Goal: Transaction & Acquisition: Download file/media

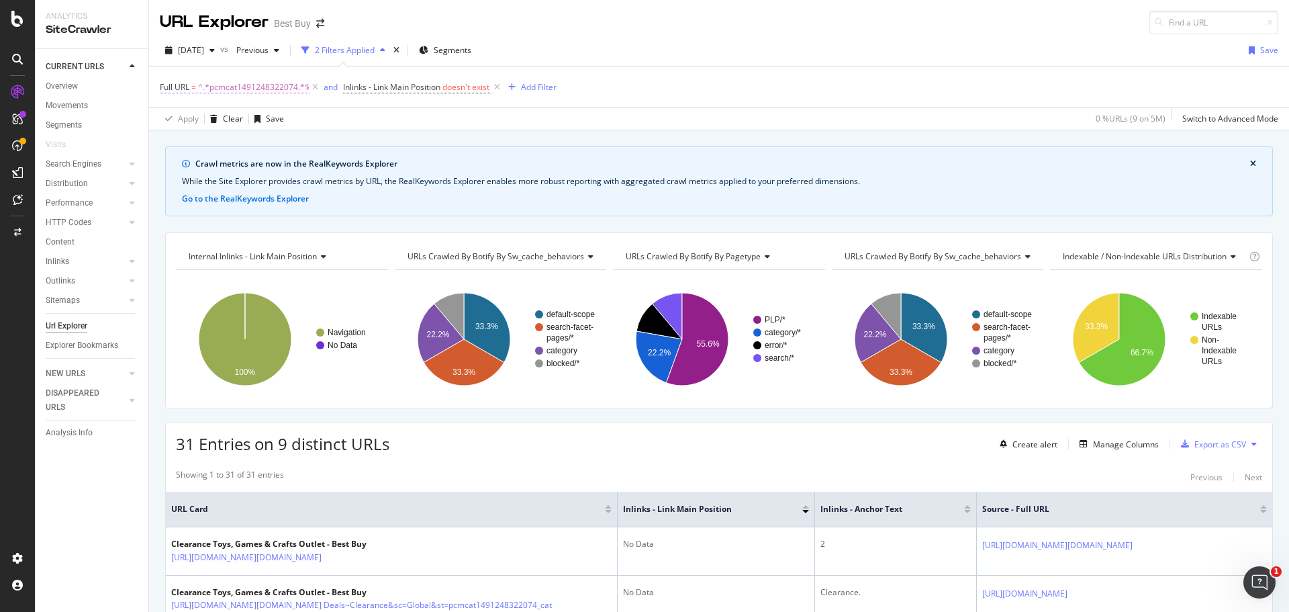
click at [276, 83] on span "^.*pcmcat1491248322074.*$" at bounding box center [253, 87] width 111 height 19
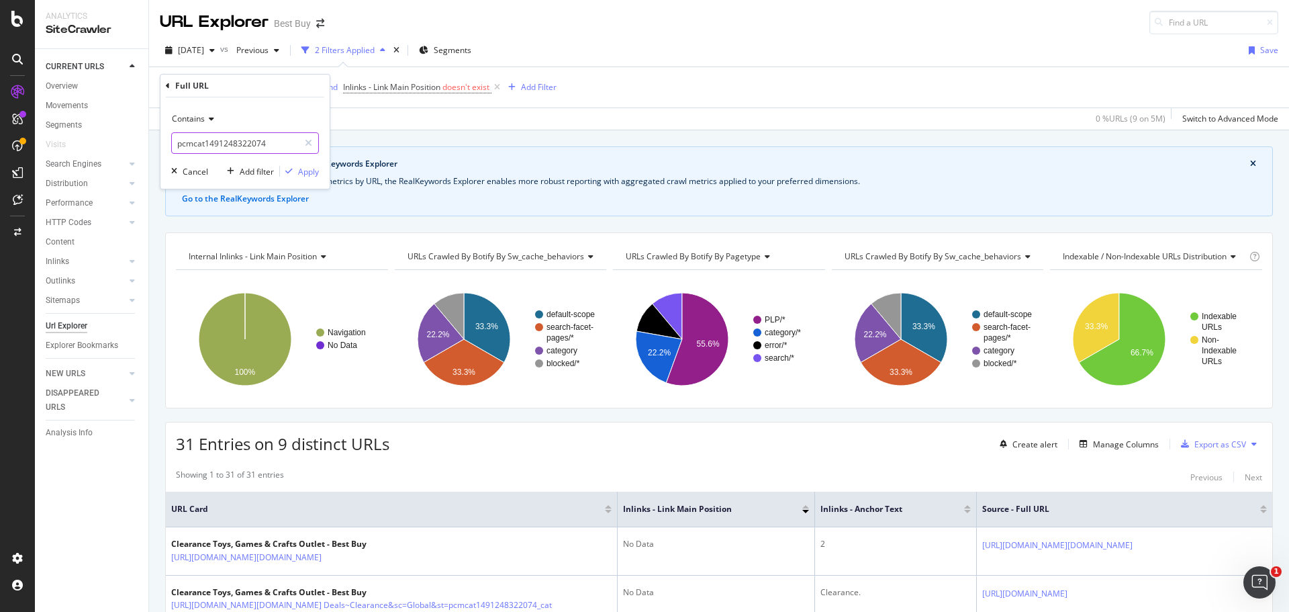
click at [229, 140] on input "pcmcat1491248322074" at bounding box center [235, 142] width 127 height 21
paste input "abcat0915008"
type input "abcat0915008"
click at [309, 173] on div "Apply" at bounding box center [308, 171] width 21 height 11
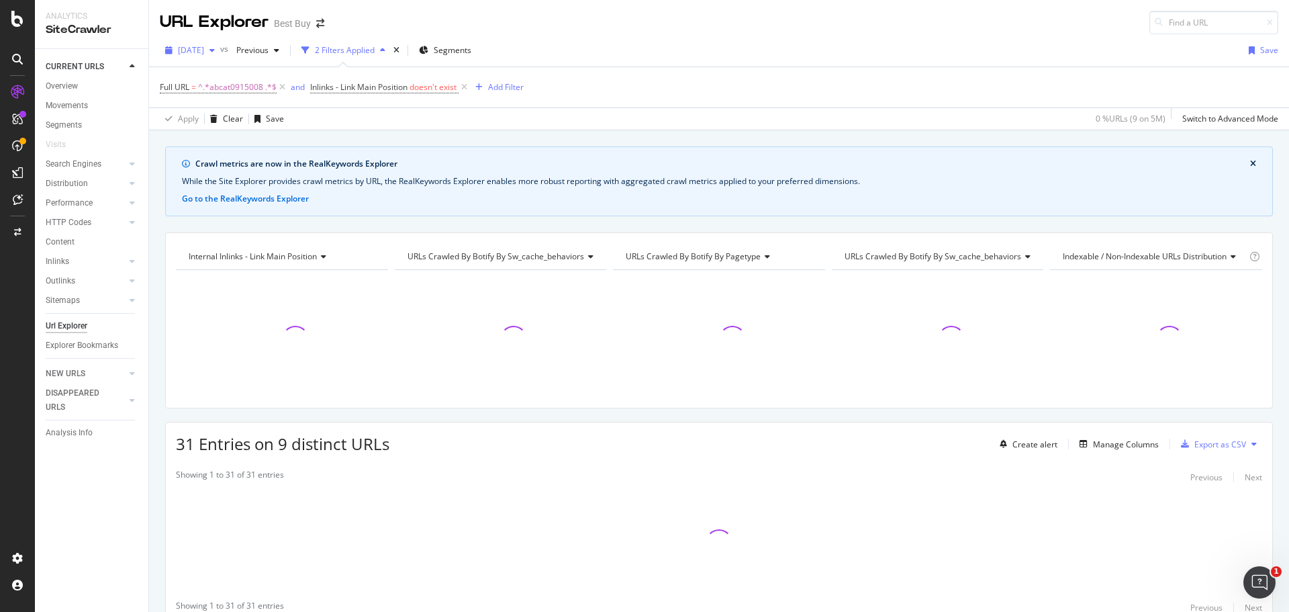
click at [215, 51] on icon "button" at bounding box center [211, 50] width 5 height 8
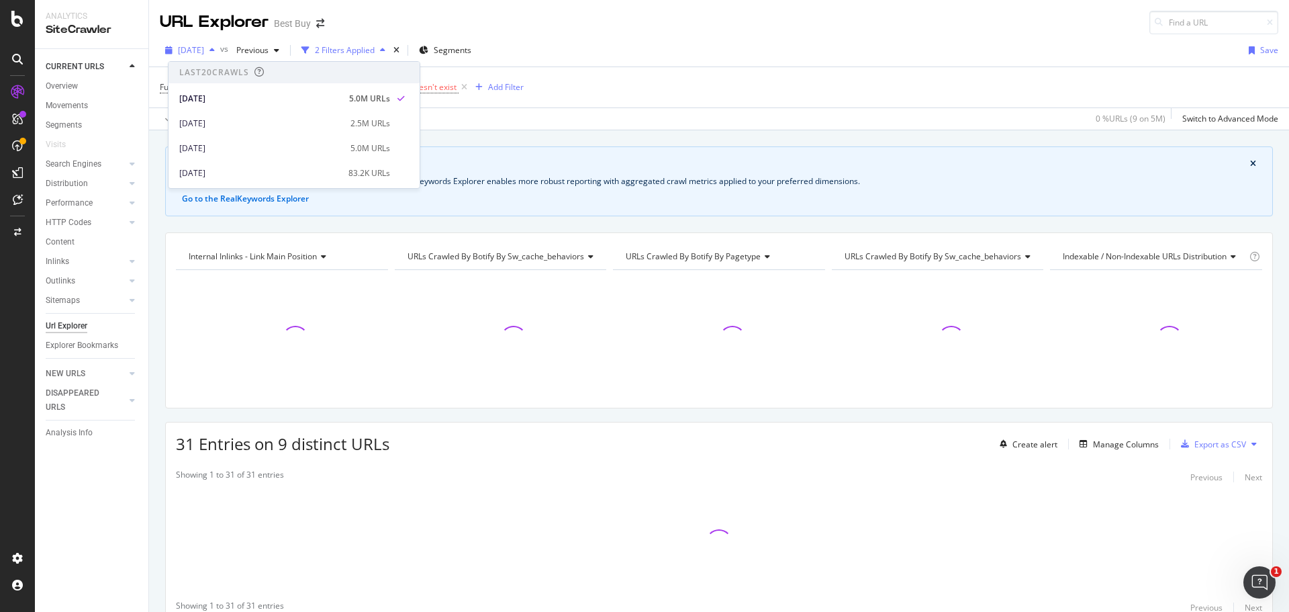
click at [215, 51] on icon "button" at bounding box center [211, 50] width 5 height 8
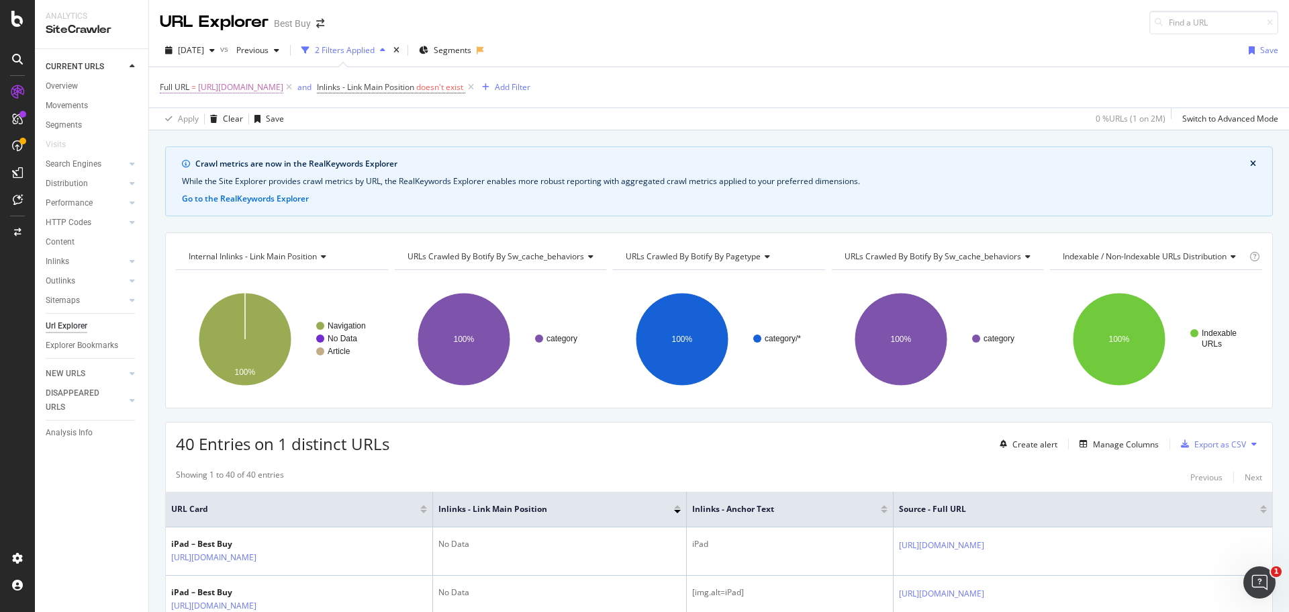
click at [259, 89] on span "[URL][DOMAIN_NAME]" at bounding box center [240, 87] width 85 height 19
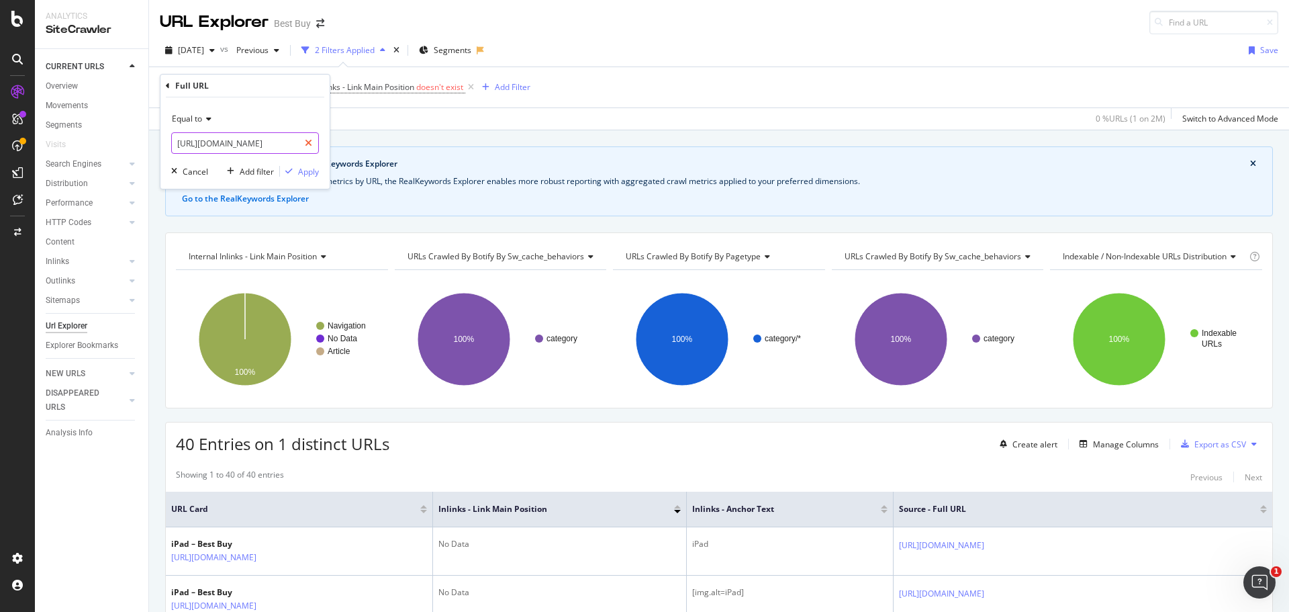
click at [309, 143] on icon at bounding box center [308, 142] width 7 height 9
click at [225, 144] on input "text" at bounding box center [245, 142] width 146 height 21
paste input "abcat0915008"
type input "abcat0915008"
click at [293, 170] on div "button" at bounding box center [289, 171] width 18 height 8
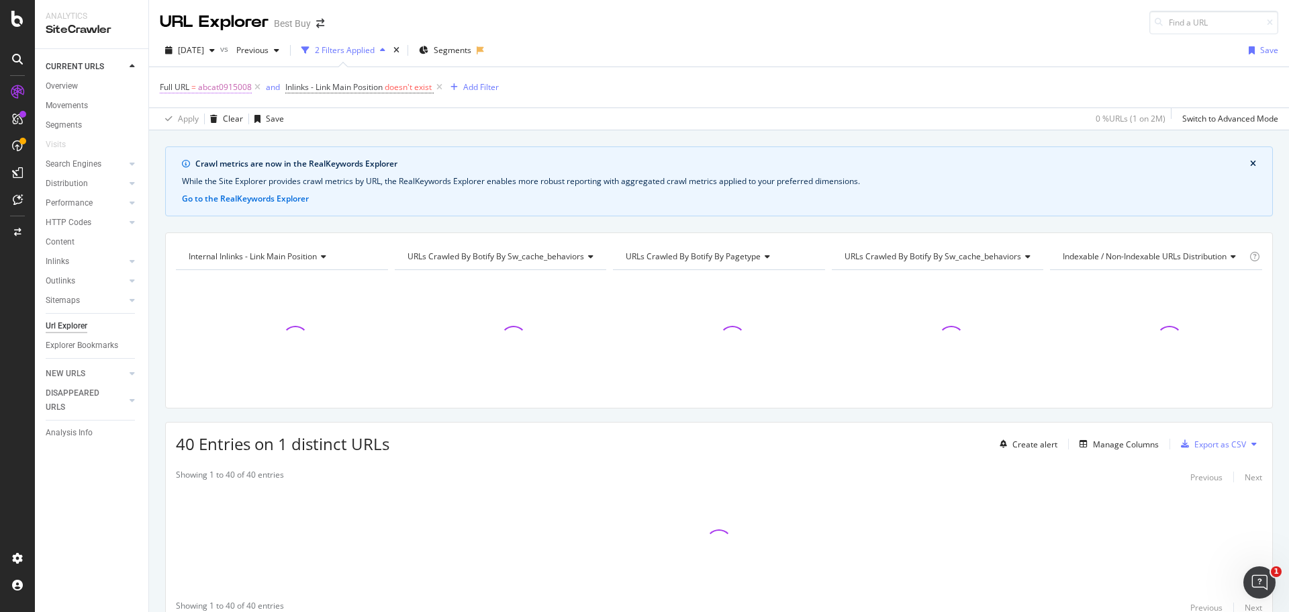
click at [168, 85] on span "Full URL" at bounding box center [175, 86] width 30 height 11
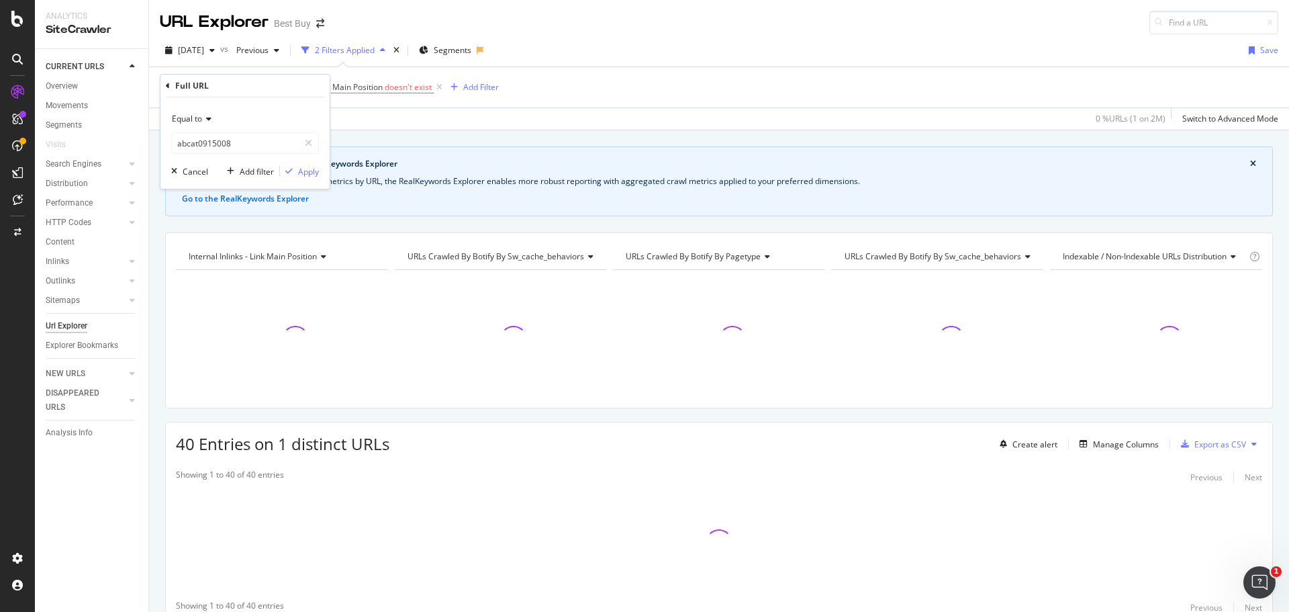
click at [209, 119] on icon at bounding box center [206, 119] width 9 height 8
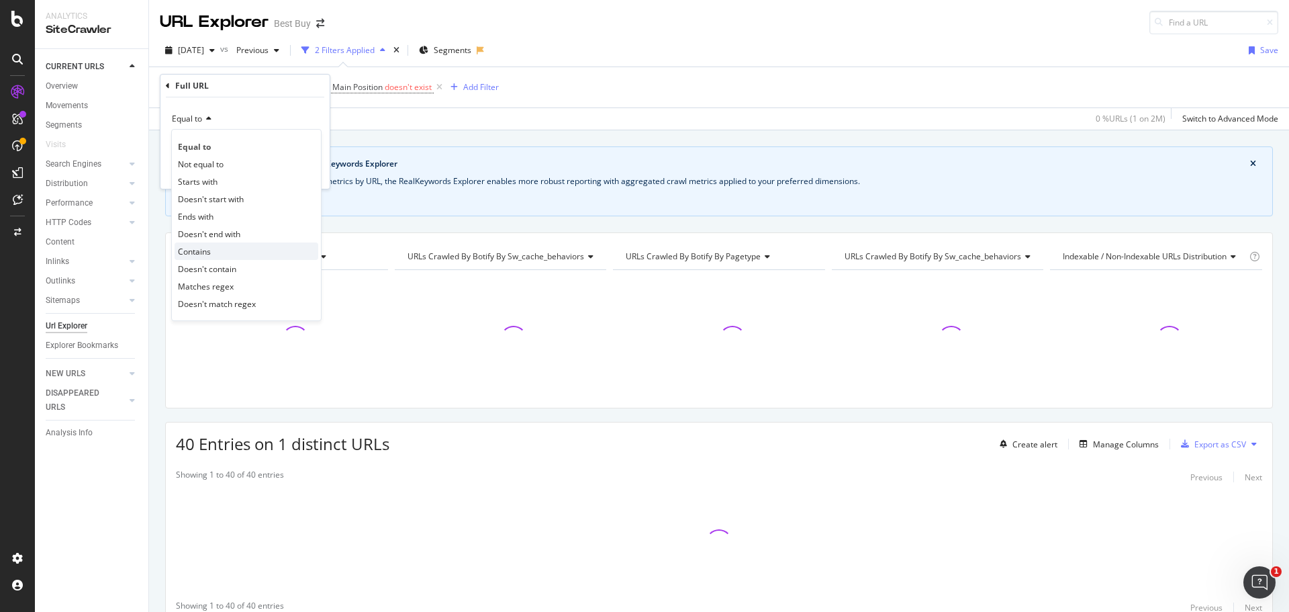
click at [194, 250] on span "Contains" at bounding box center [194, 251] width 33 height 11
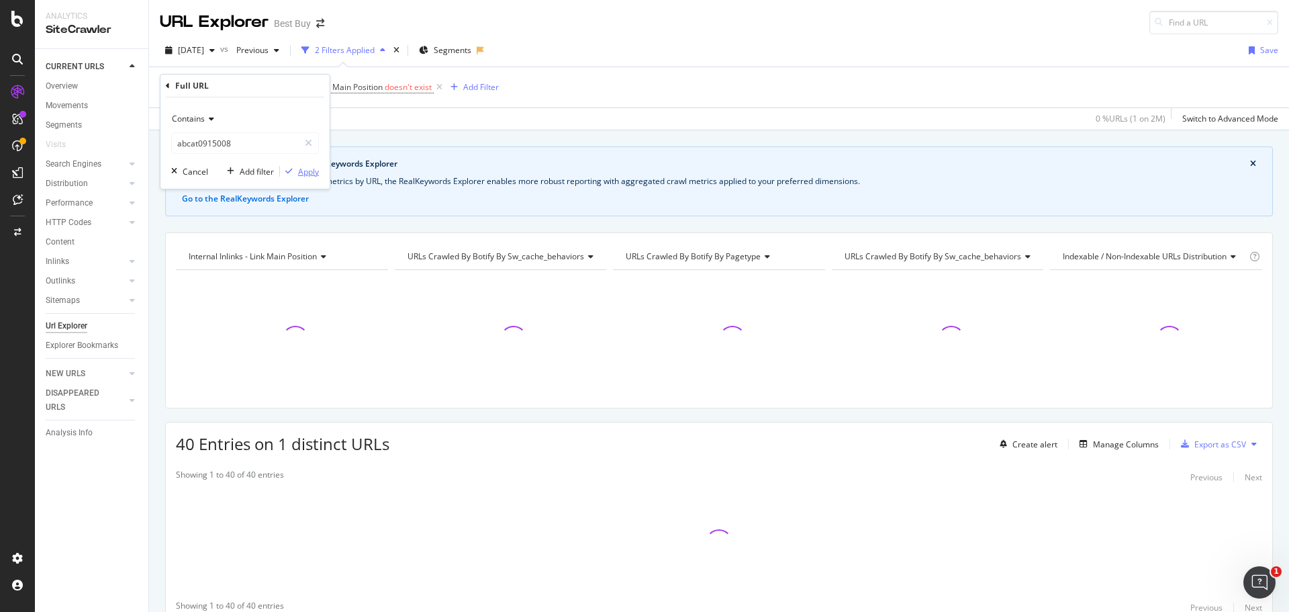
click at [301, 175] on div "Apply" at bounding box center [308, 171] width 21 height 11
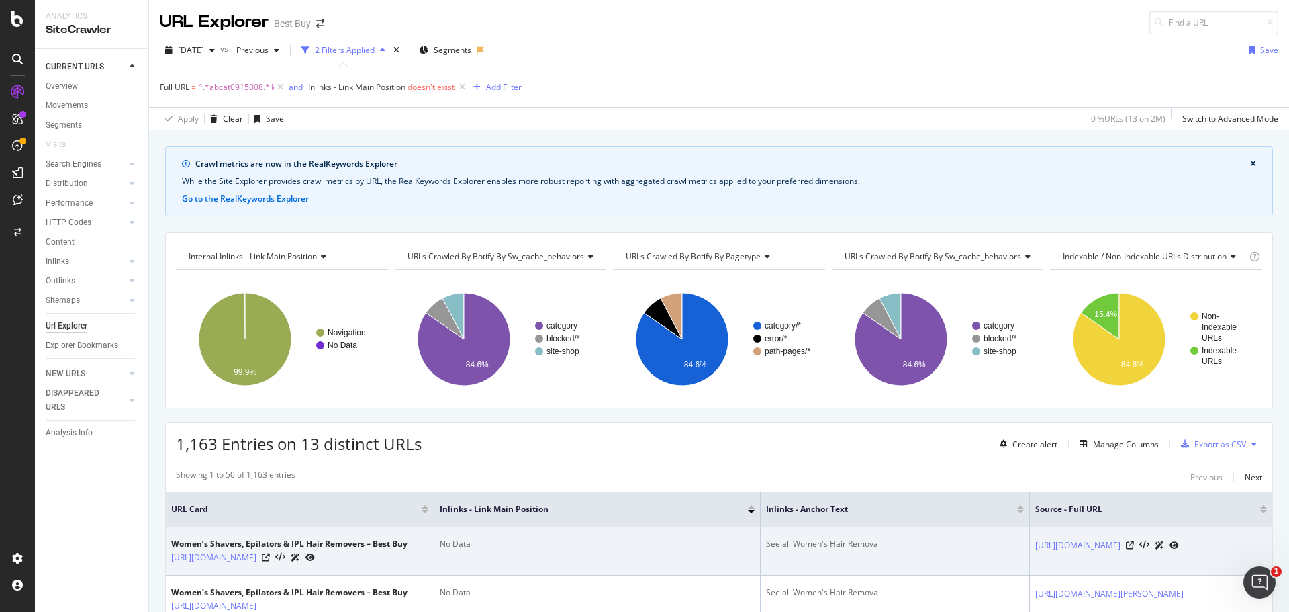
scroll to position [268, 0]
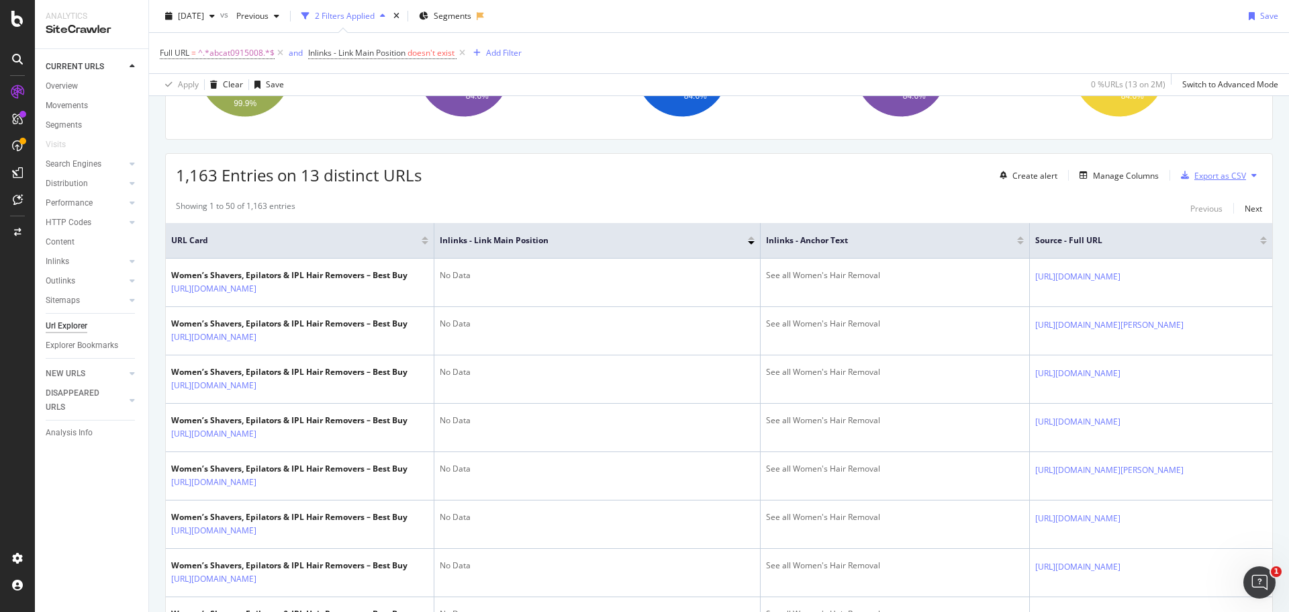
click at [1207, 173] on div "Export as CSV" at bounding box center [1220, 175] width 52 height 11
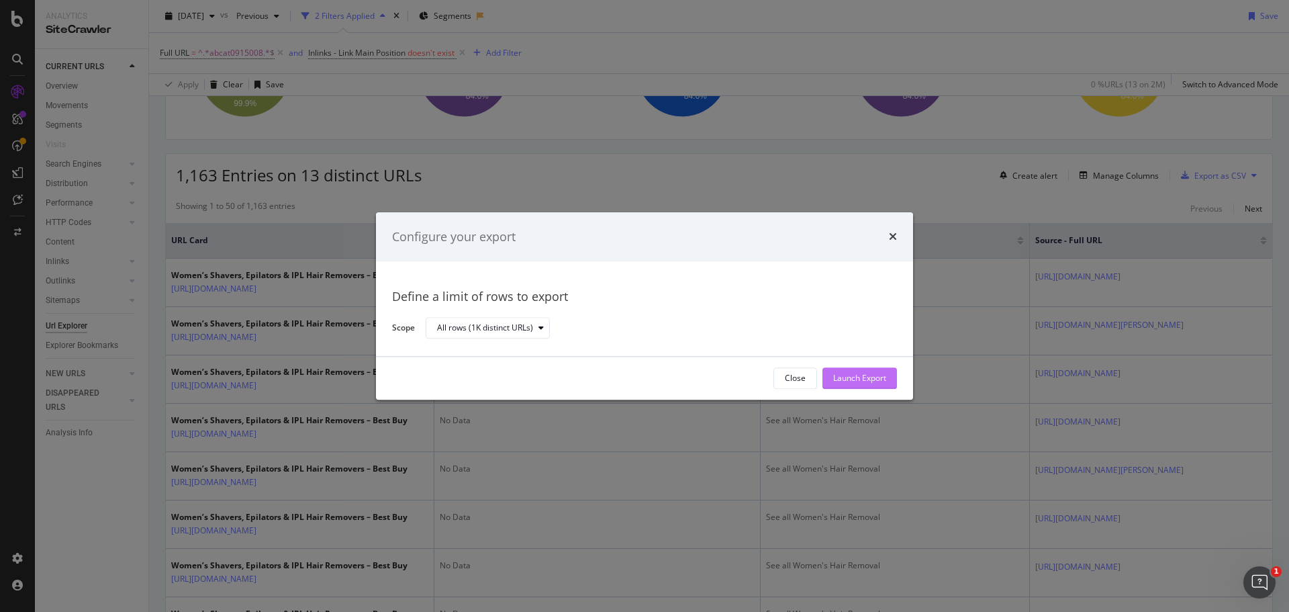
click at [872, 380] on div "Launch Export" at bounding box center [859, 378] width 53 height 11
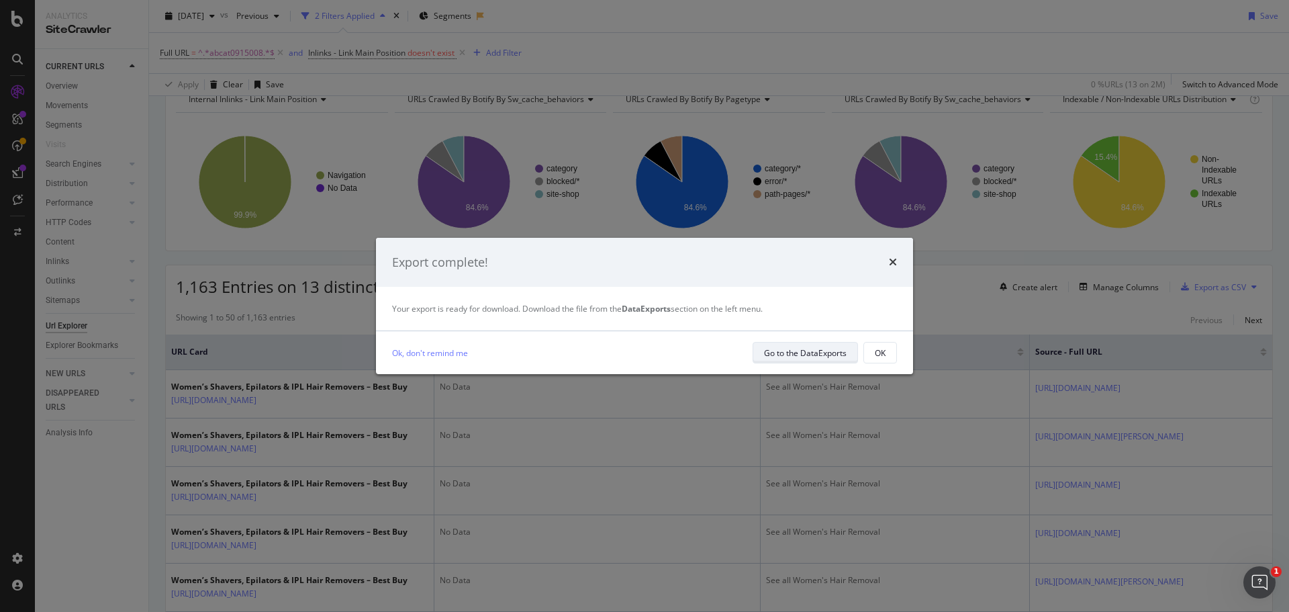
scroll to position [67, 0]
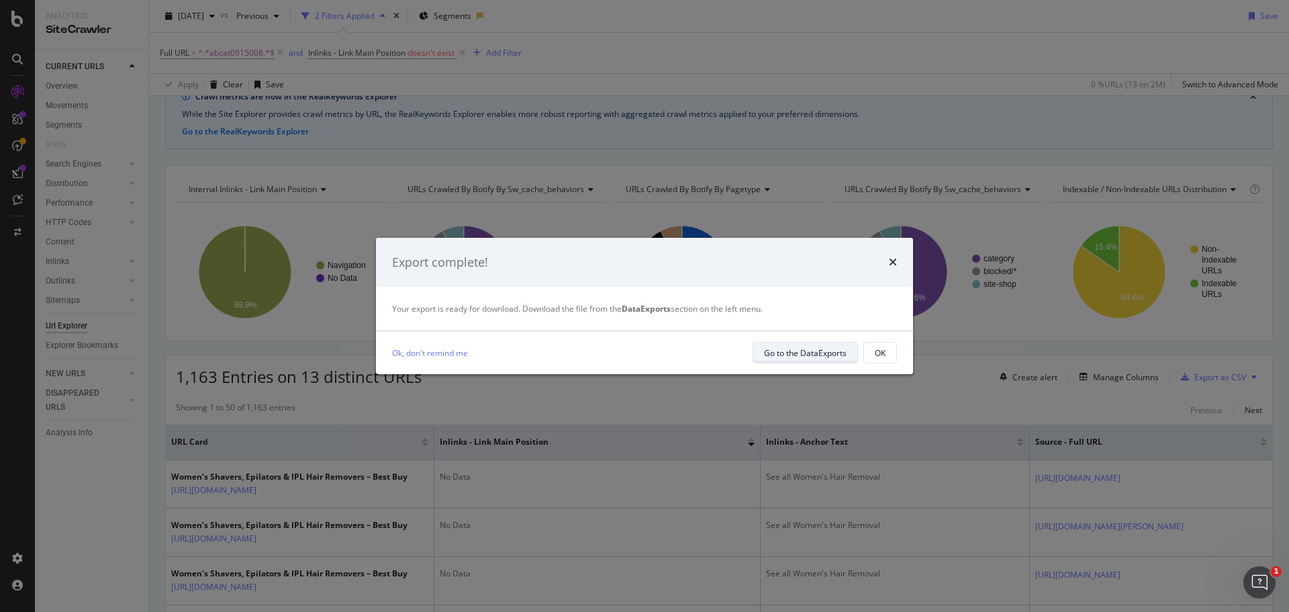
click at [808, 354] on div "Go to the DataExports" at bounding box center [805, 352] width 83 height 11
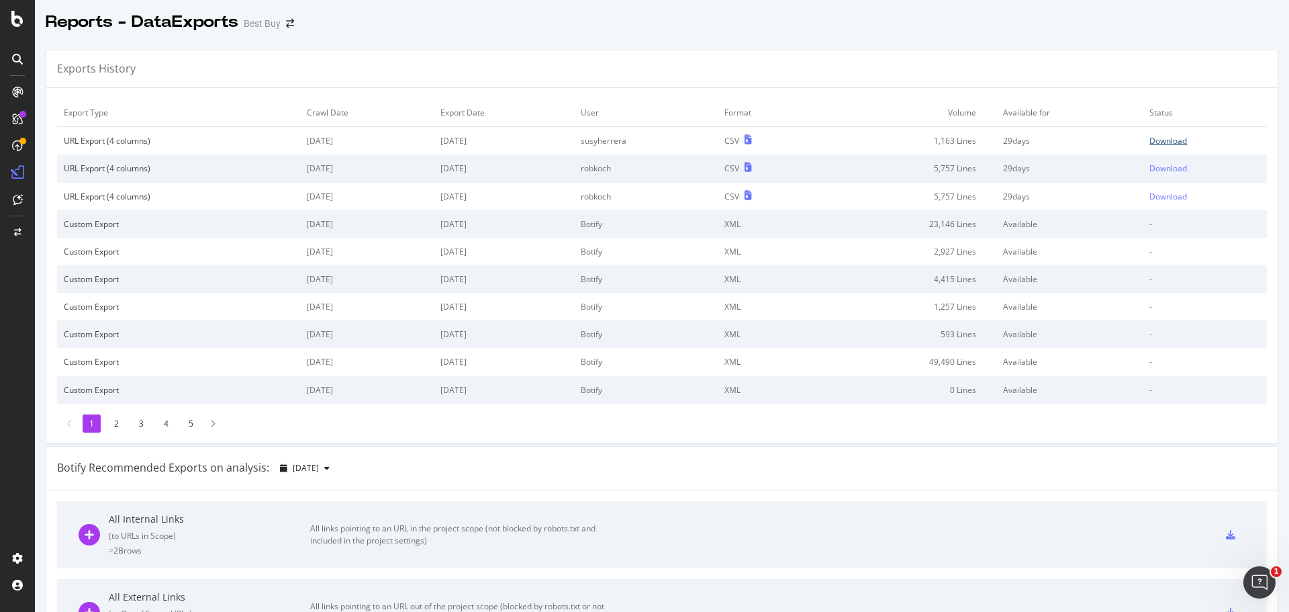
click at [1161, 140] on div "Download" at bounding box center [1168, 140] width 38 height 11
